Goal: Task Accomplishment & Management: Use online tool/utility

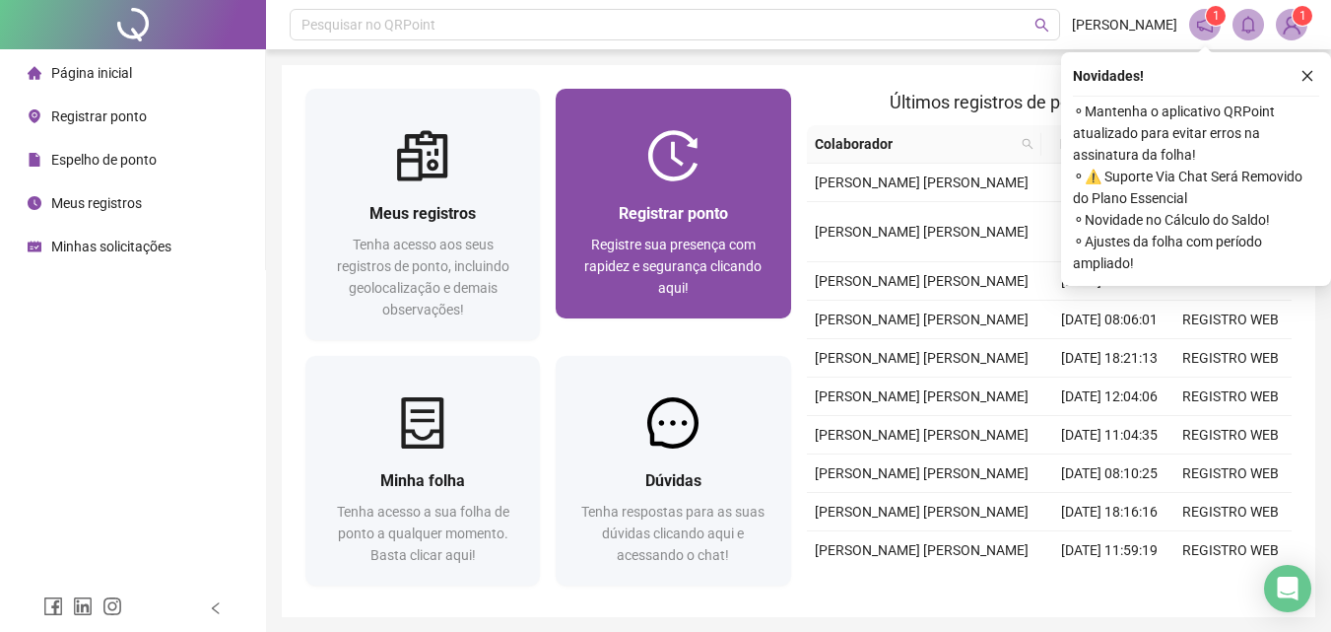
click at [681, 194] on div "Registrar ponto Registre sua presença com rapidez e segurança clicando aqui!" at bounding box center [673, 249] width 235 height 137
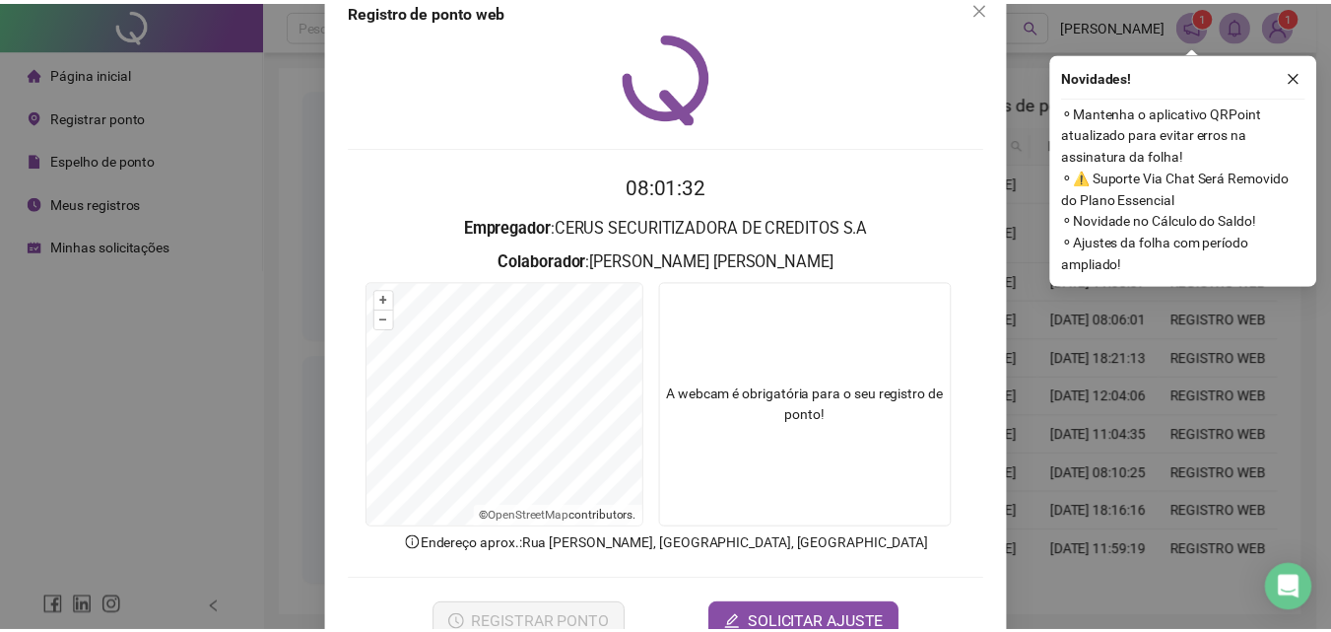
scroll to position [79, 0]
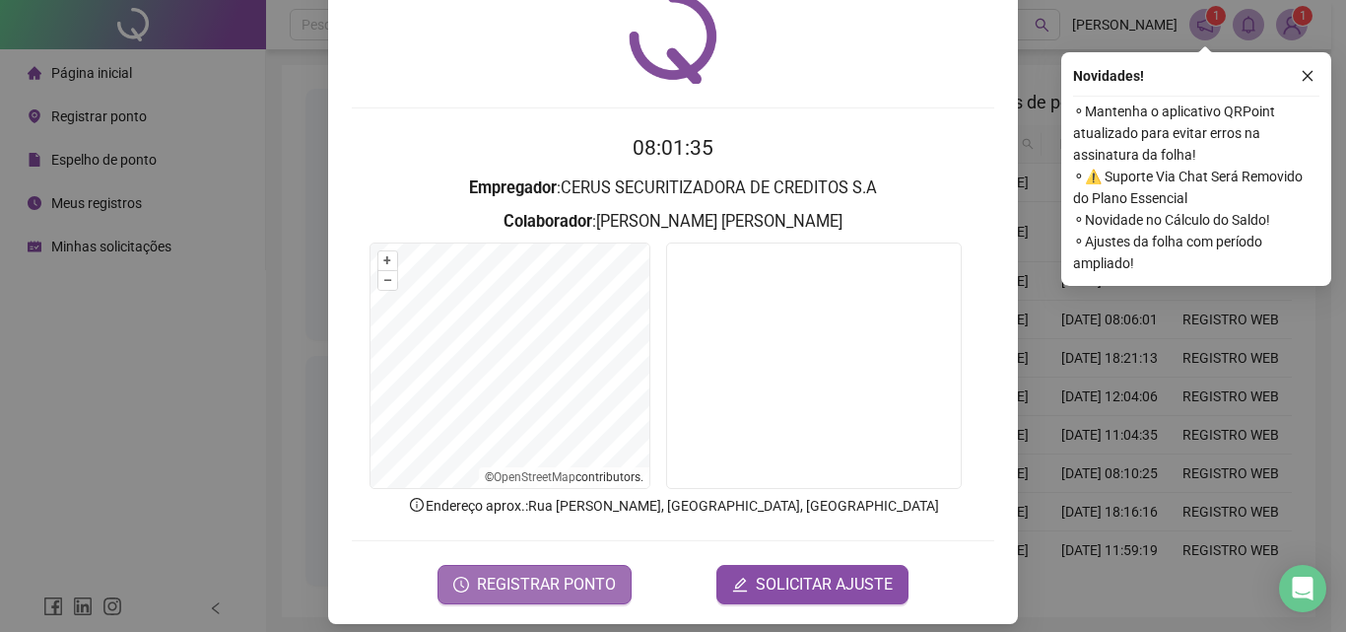
click at [586, 590] on span "REGISTRAR PONTO" at bounding box center [546, 584] width 139 height 24
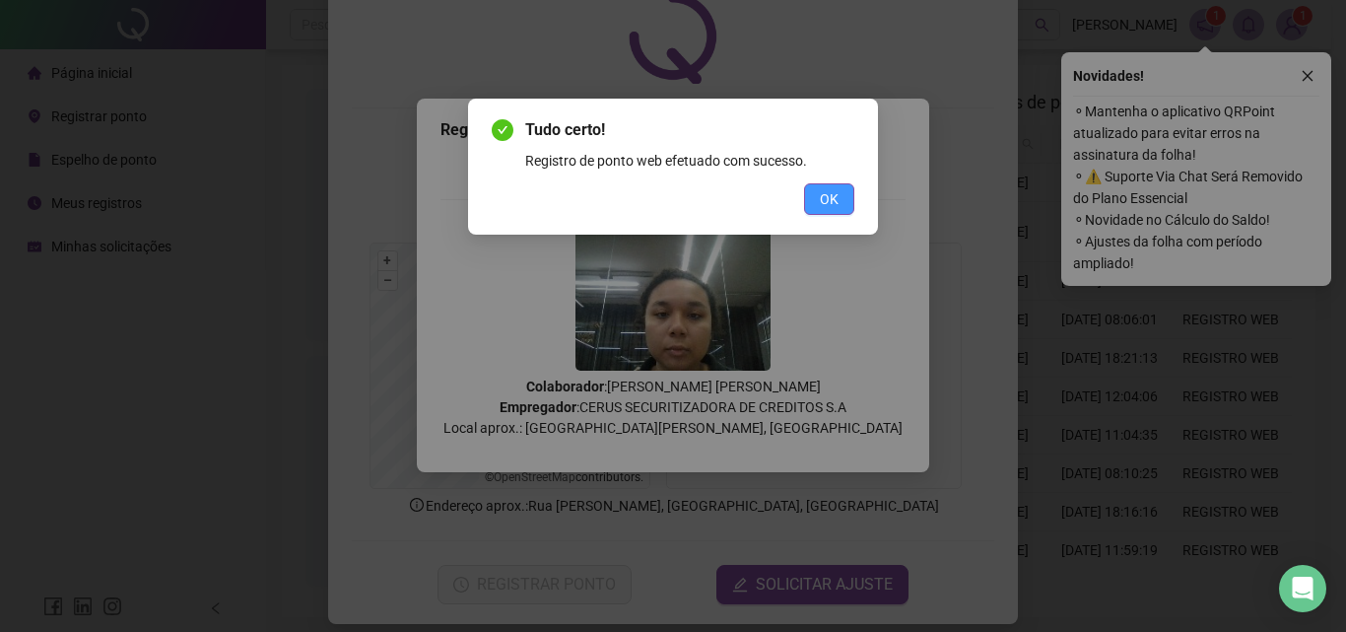
click at [815, 206] on button "OK" at bounding box center [829, 199] width 50 height 32
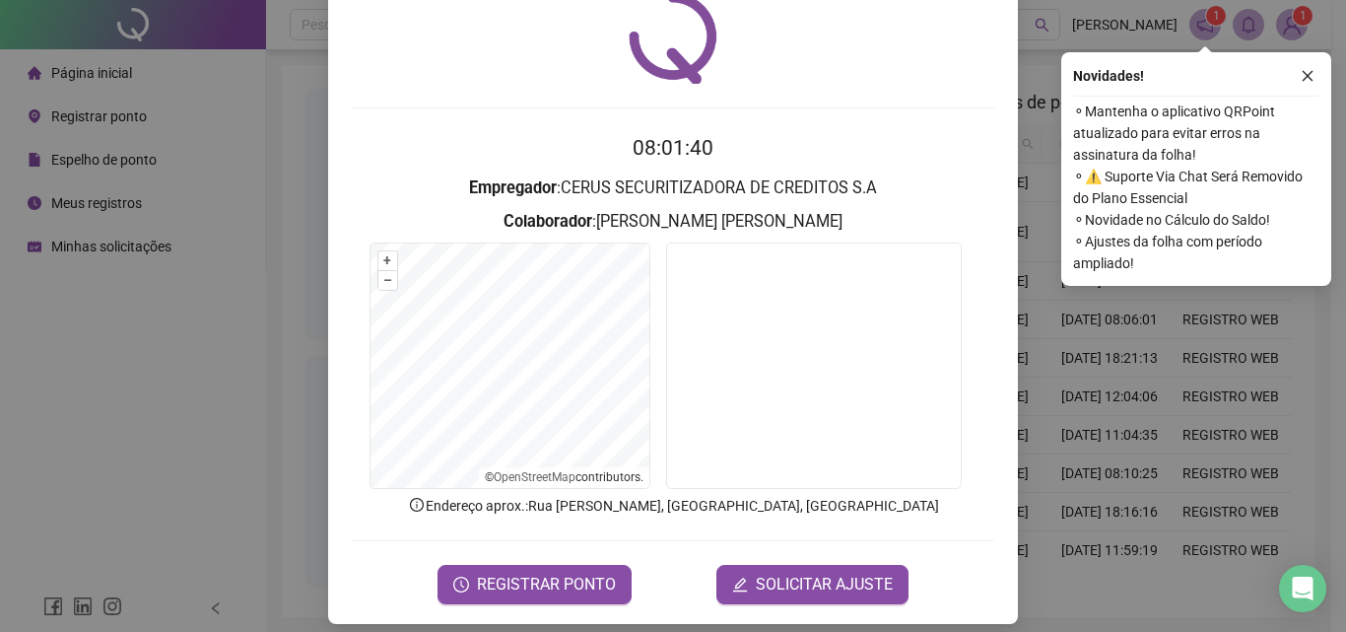
click at [300, 192] on div "Registro [PERSON_NAME] web 08:01:40 Empregador : CERUS SECURITIZADORA DE CREDIT…" at bounding box center [673, 316] width 1346 height 632
